Goal: Task Accomplishment & Management: Manage account settings

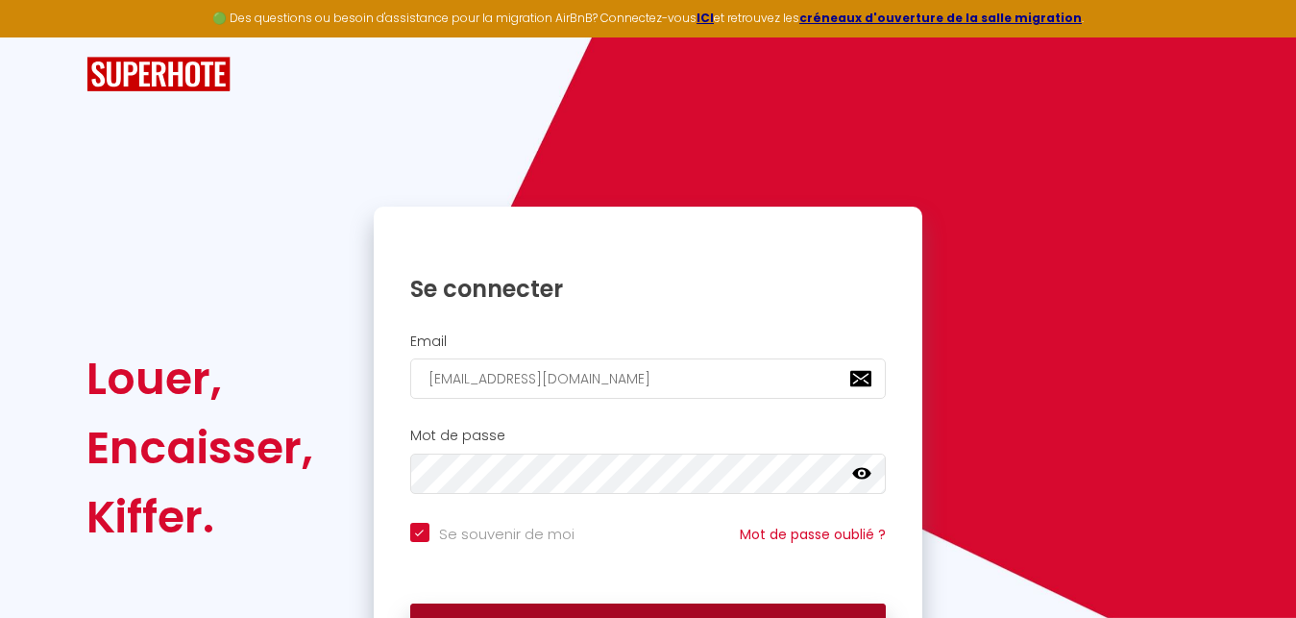
click at [608, 608] on button "Se connecter" at bounding box center [648, 628] width 477 height 48
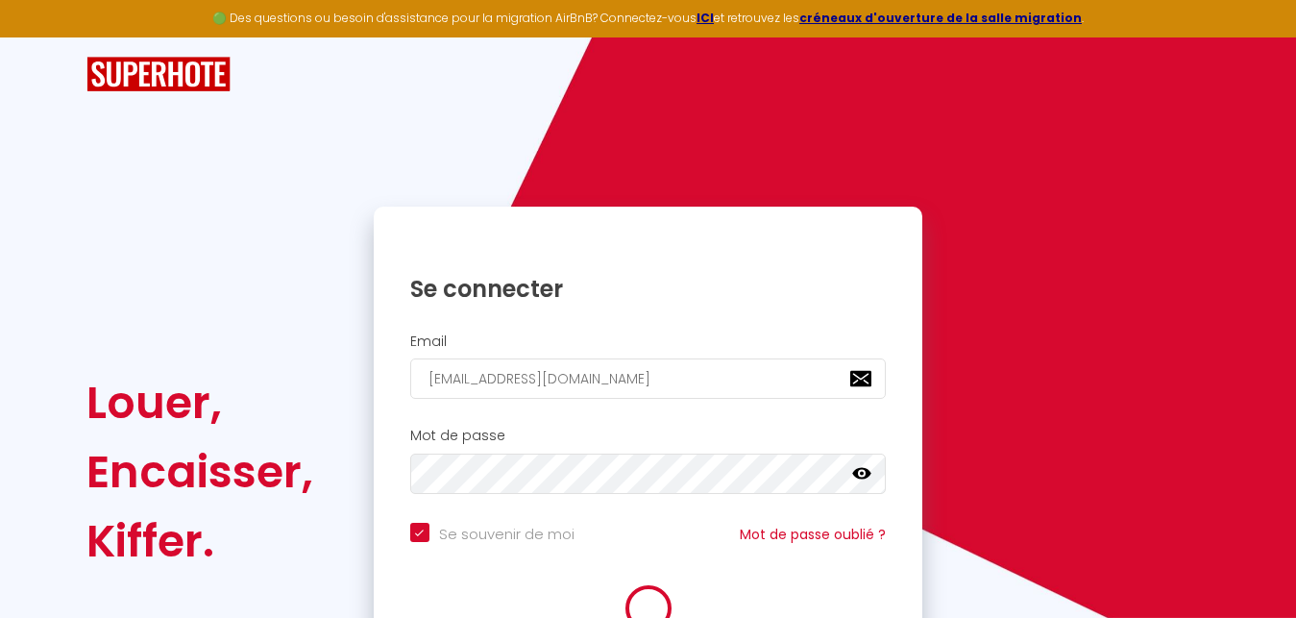
checkbox input "true"
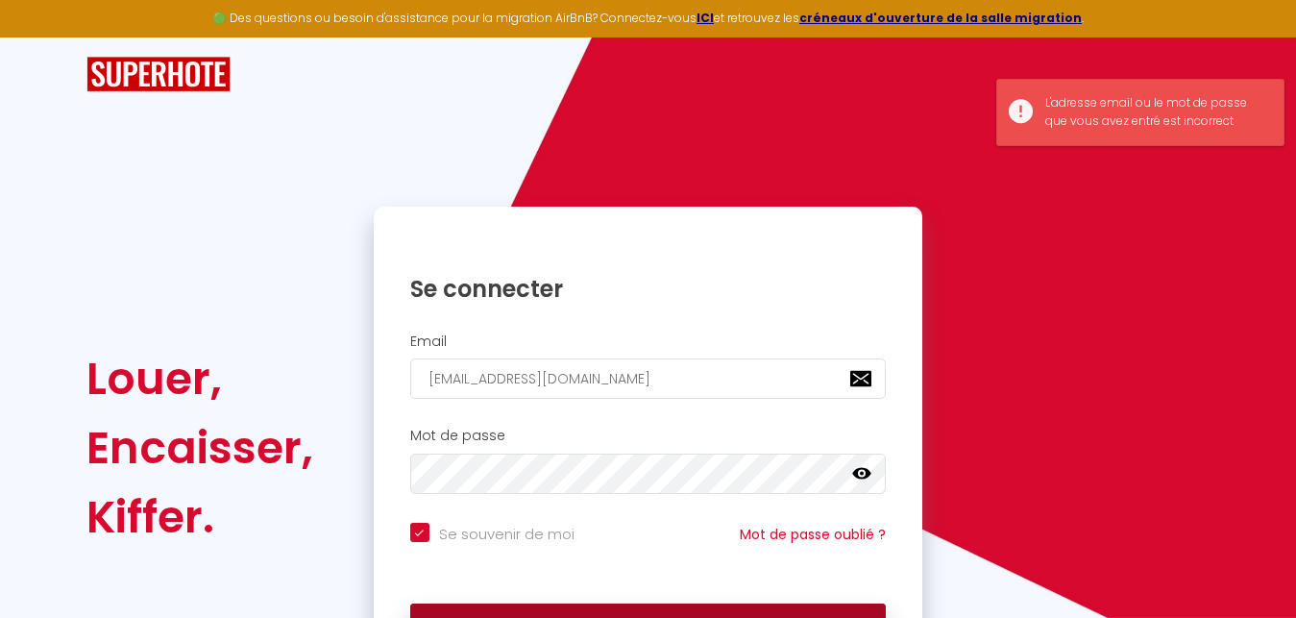
scroll to position [129, 0]
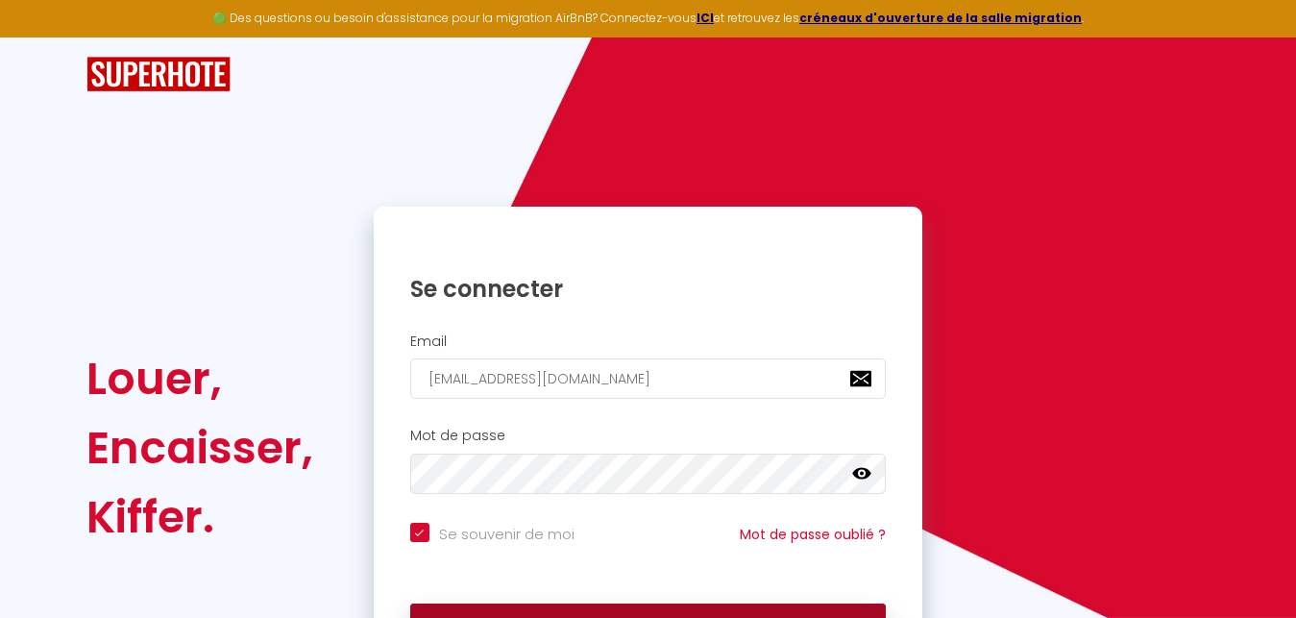
click at [538, 616] on button "Se connecter" at bounding box center [648, 628] width 477 height 48
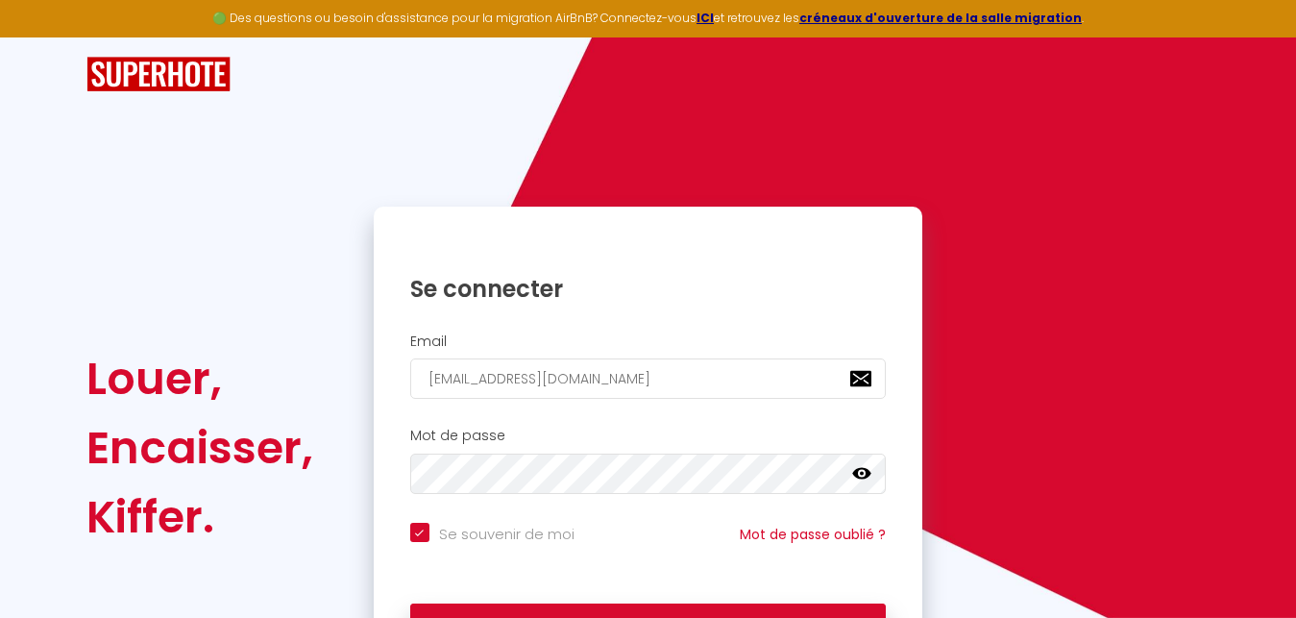
click at [866, 477] on icon at bounding box center [861, 474] width 19 height 12
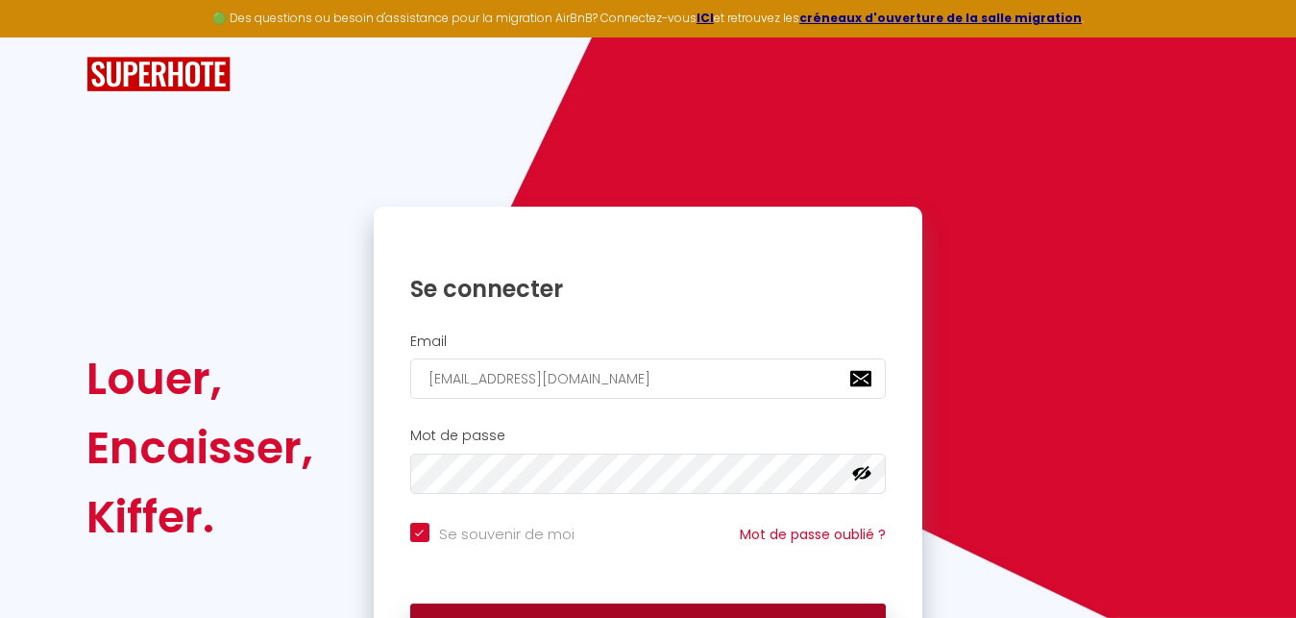
click at [620, 612] on button "Se connecter" at bounding box center [648, 628] width 477 height 48
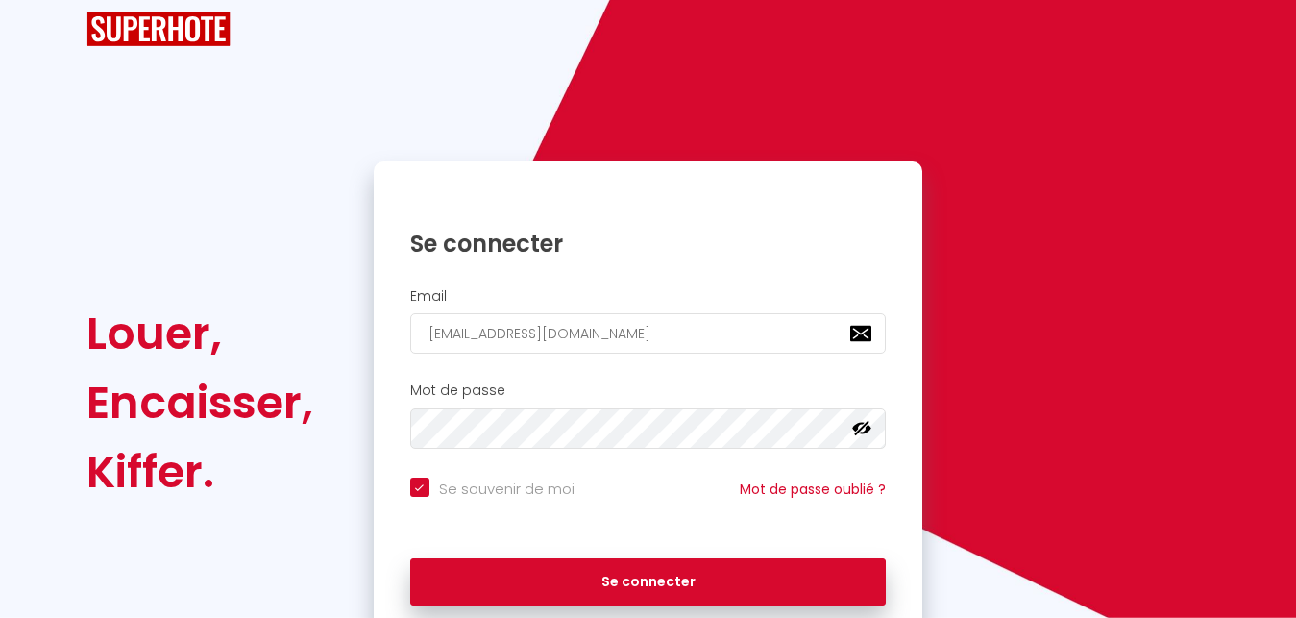
scroll to position [52, 0]
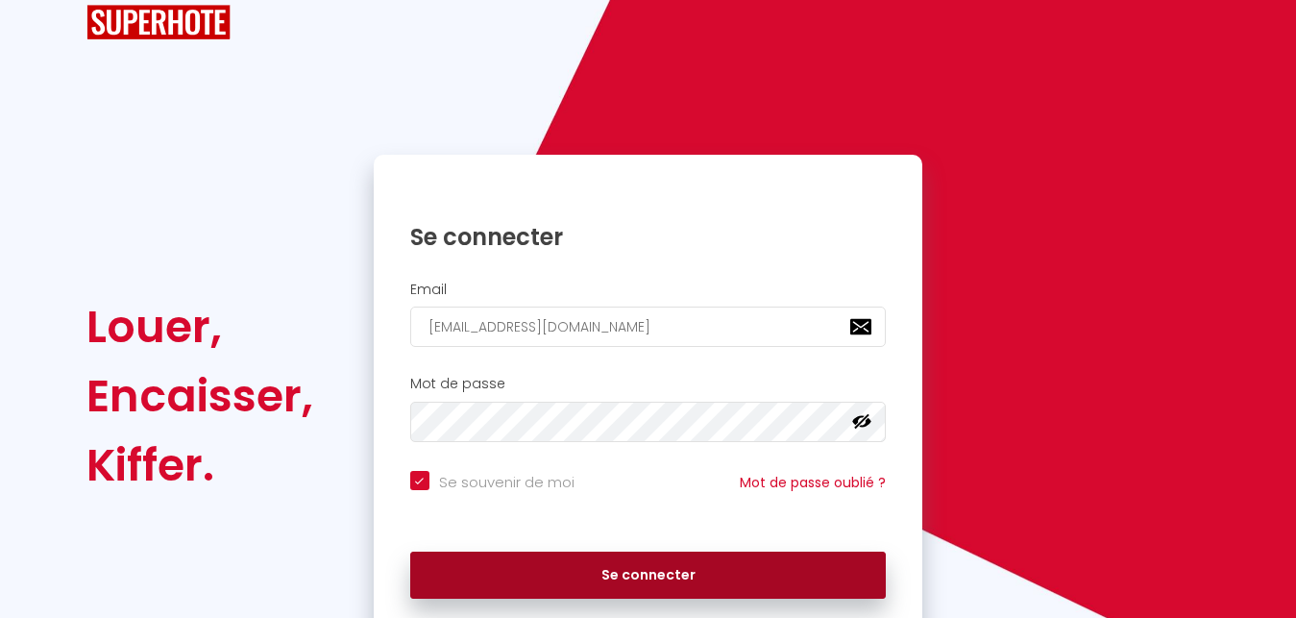
click at [599, 585] on button "Se connecter" at bounding box center [648, 576] width 477 height 48
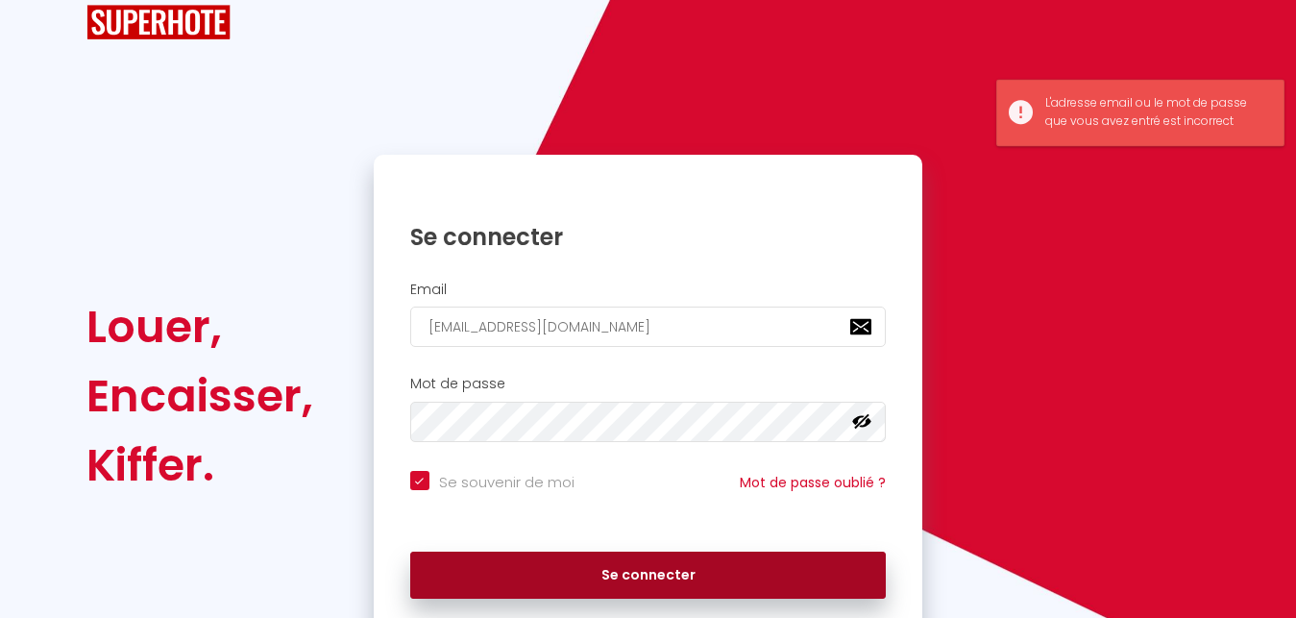
click at [599, 585] on button "Se connecter" at bounding box center [648, 576] width 477 height 48
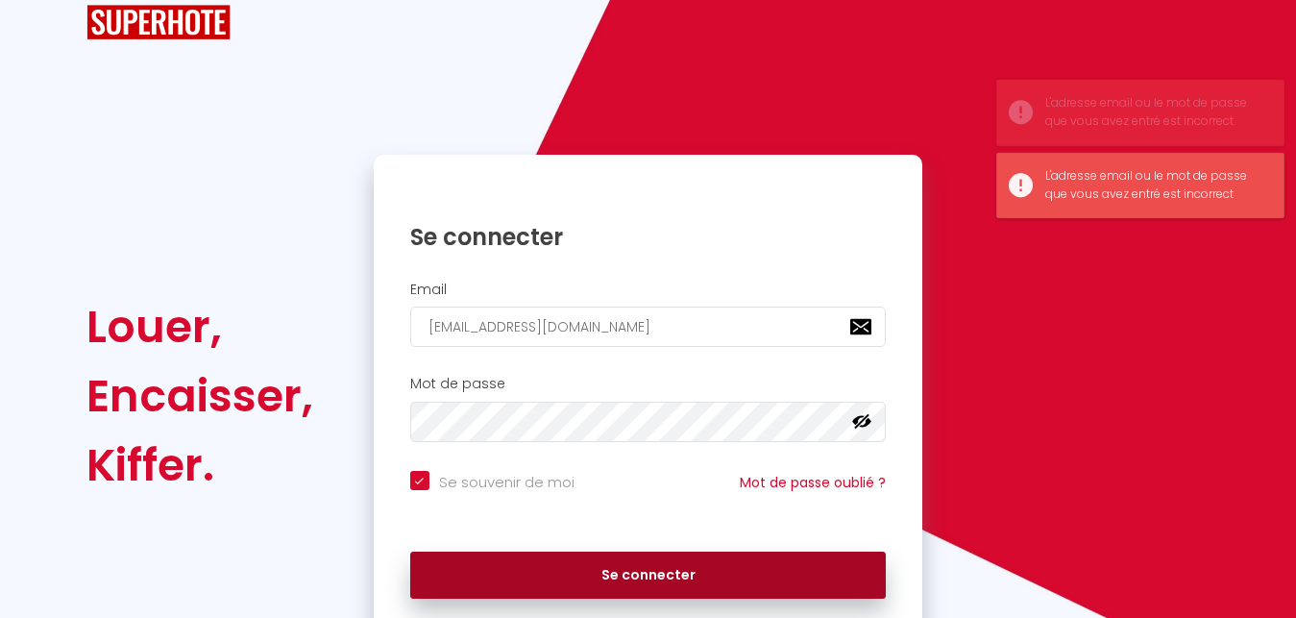
checkbox input "true"
